Goal: Task Accomplishment & Management: Manage account settings

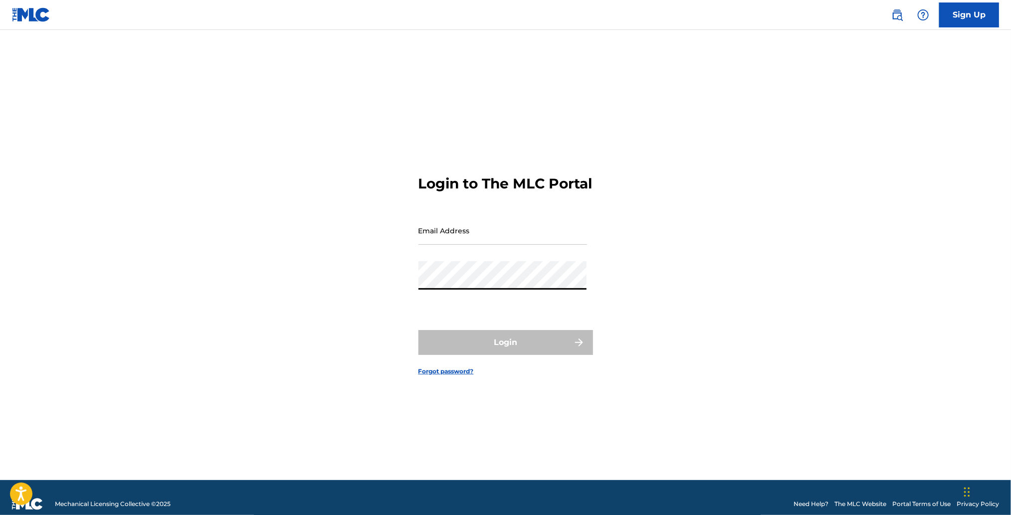
type input "[PERSON_NAME][EMAIL_ADDRESS][DOMAIN_NAME]"
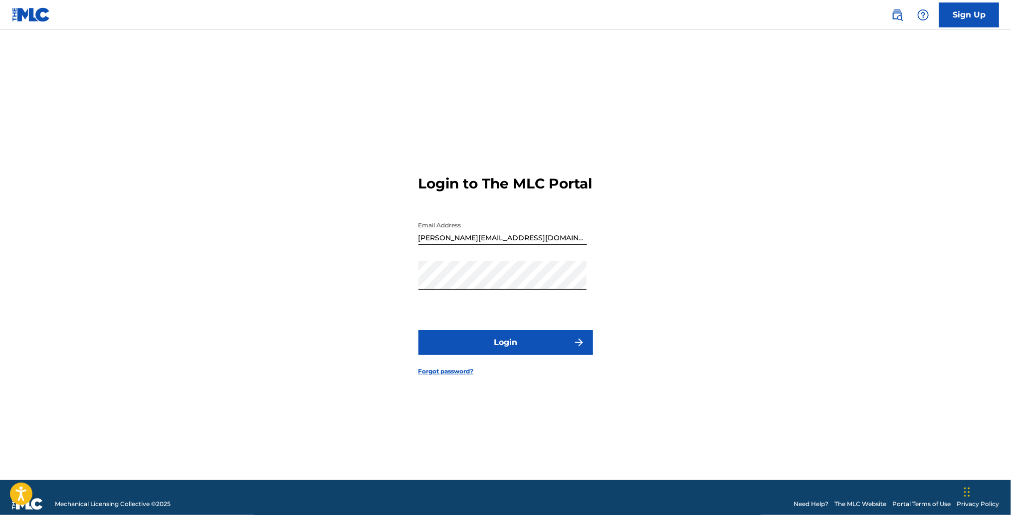
click at [533, 350] on button "Login" at bounding box center [506, 342] width 175 height 25
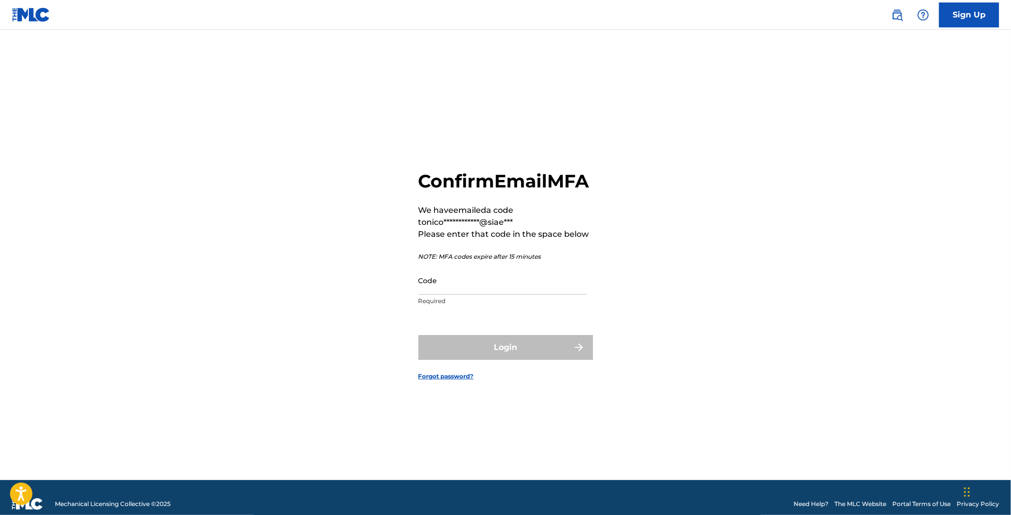
click at [441, 295] on input "Code" at bounding box center [503, 280] width 169 height 28
paste input "342846"
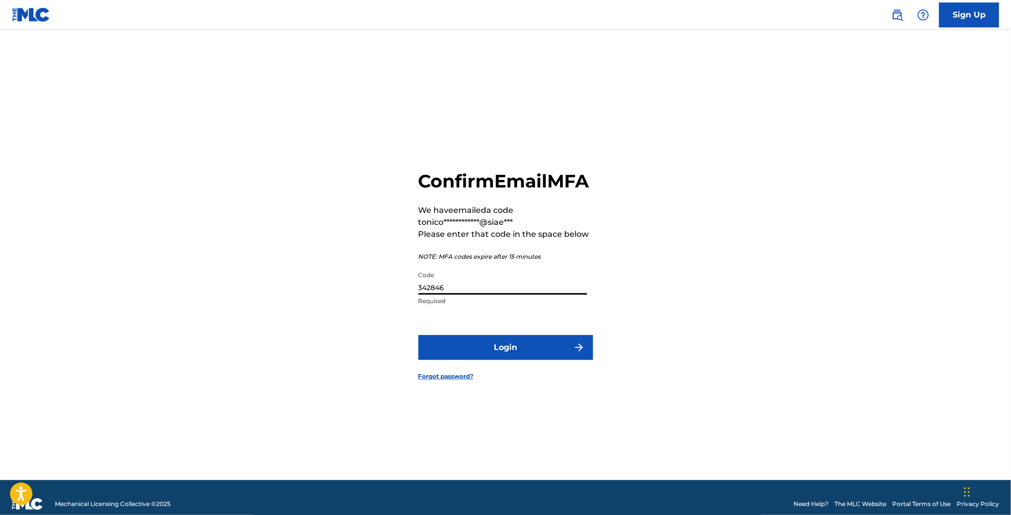
type input "342846"
click at [495, 360] on button "Login" at bounding box center [506, 347] width 175 height 25
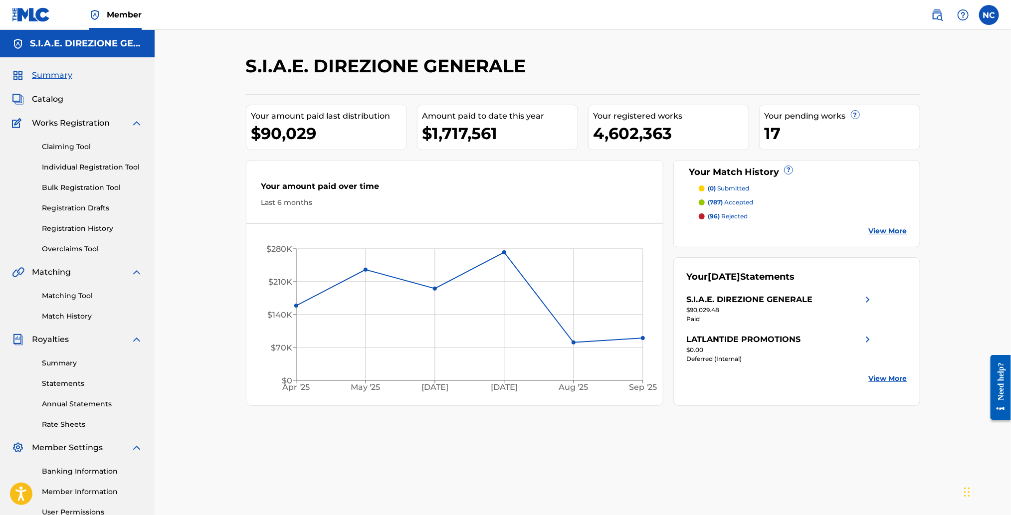
click at [827, 116] on div "Your pending works ?" at bounding box center [842, 116] width 155 height 12
click at [778, 132] on div "17" at bounding box center [842, 133] width 155 height 22
